Goal: Navigation & Orientation: Find specific page/section

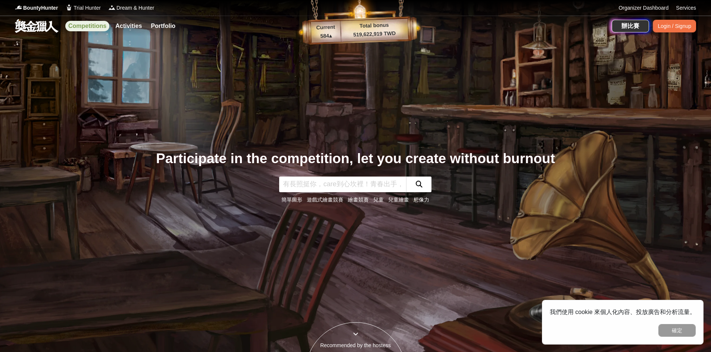
click at [96, 26] on link "Competitions" at bounding box center [87, 26] width 44 height 10
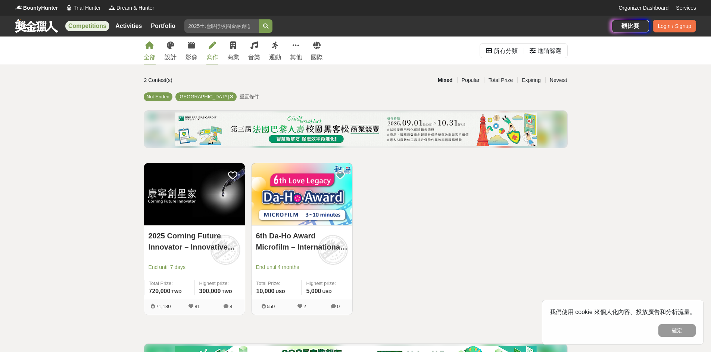
click at [206, 50] on link "寫作" at bounding box center [212, 51] width 12 height 28
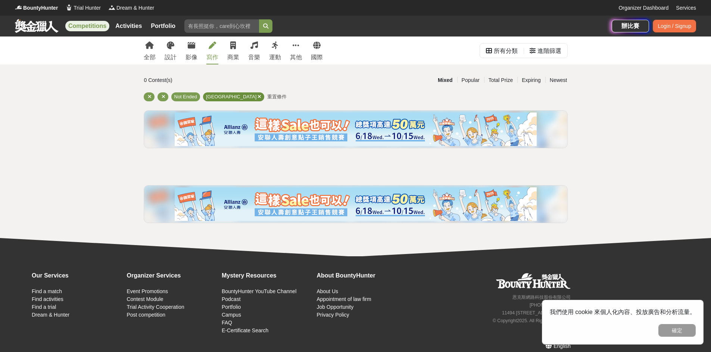
click at [257, 97] on icon at bounding box center [259, 96] width 4 height 5
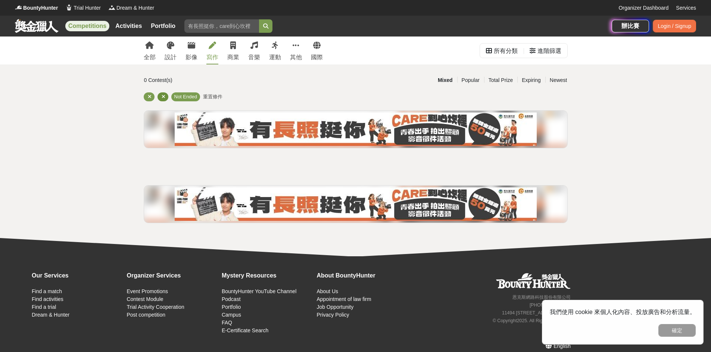
click at [165, 97] on div at bounding box center [162, 97] width 11 height 9
click at [150, 38] on link "全部" at bounding box center [150, 51] width 12 height 28
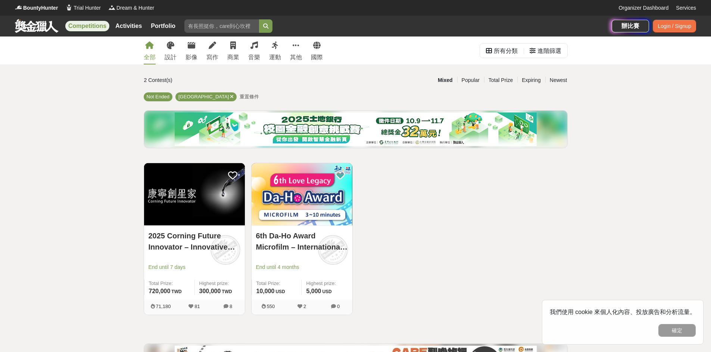
click at [27, 25] on link at bounding box center [36, 26] width 45 height 14
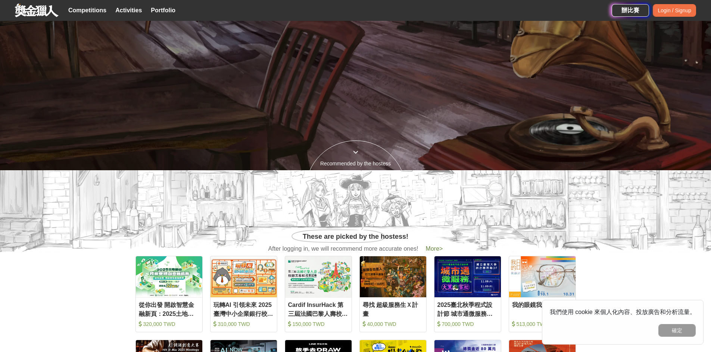
scroll to position [298, 0]
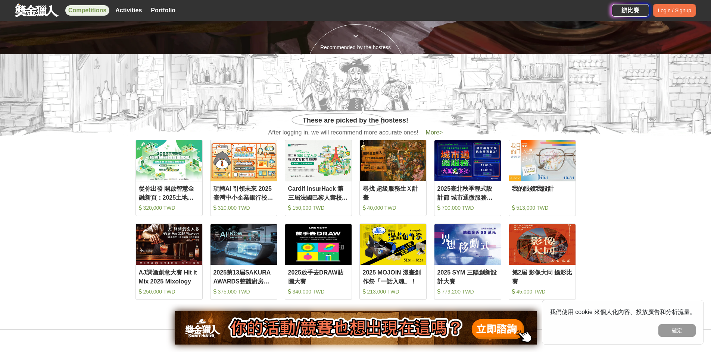
click at [82, 9] on link "Competitions" at bounding box center [87, 10] width 44 height 10
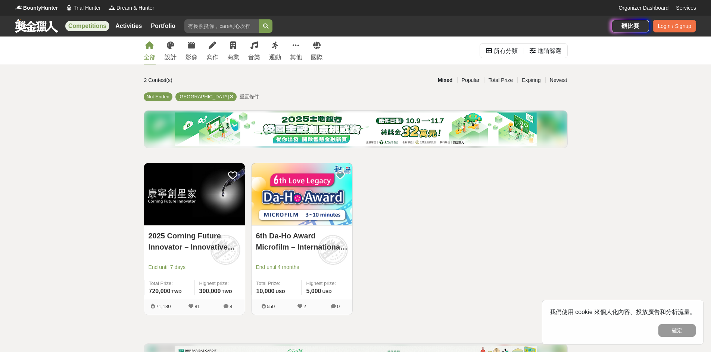
click at [46, 25] on link at bounding box center [36, 26] width 45 height 14
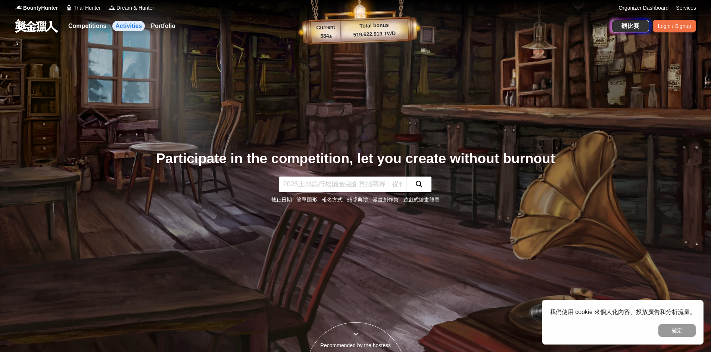
click at [129, 24] on link "Activities" at bounding box center [128, 26] width 32 height 10
